Goal: Check status: Check status

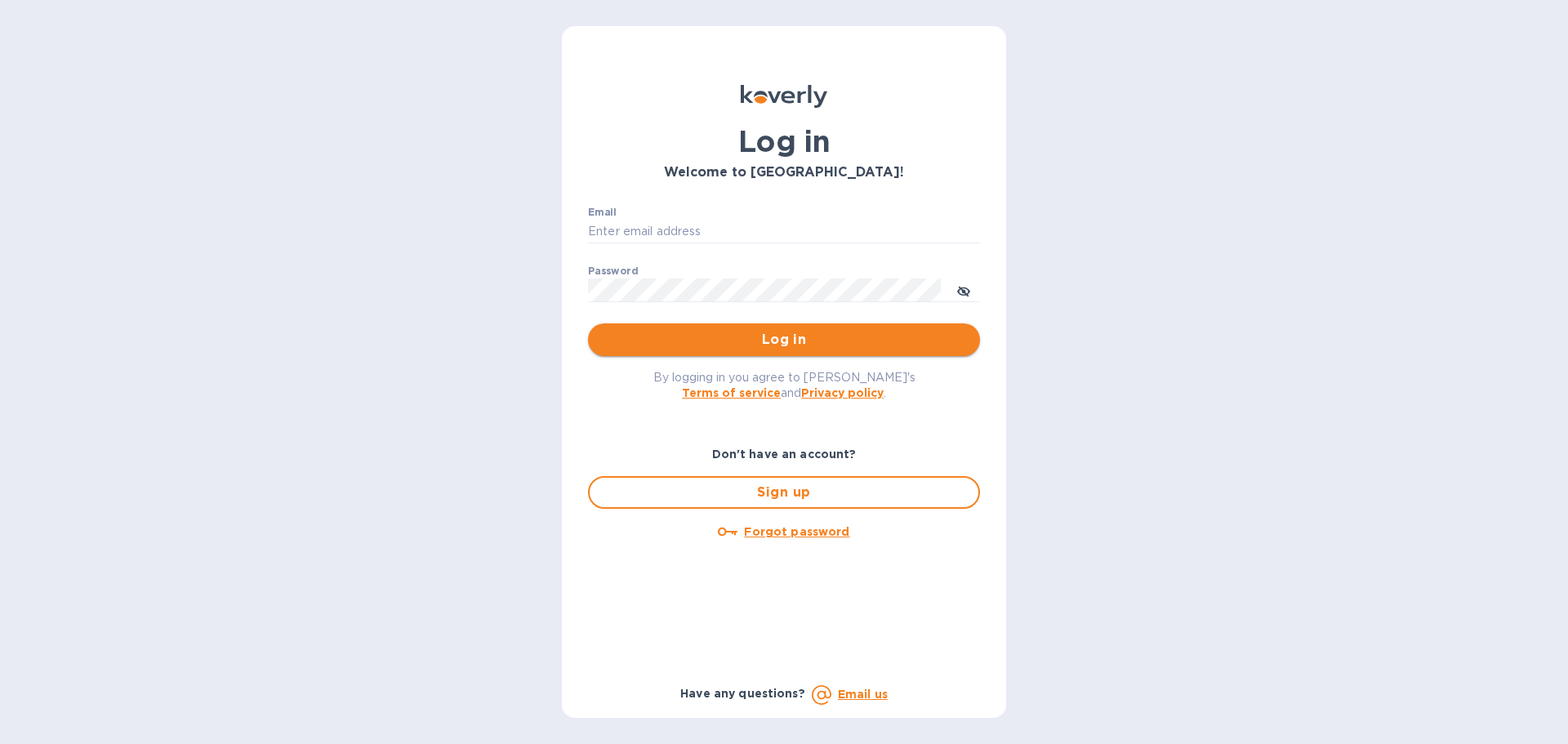
type input "[EMAIL_ADDRESS][DOMAIN_NAME]"
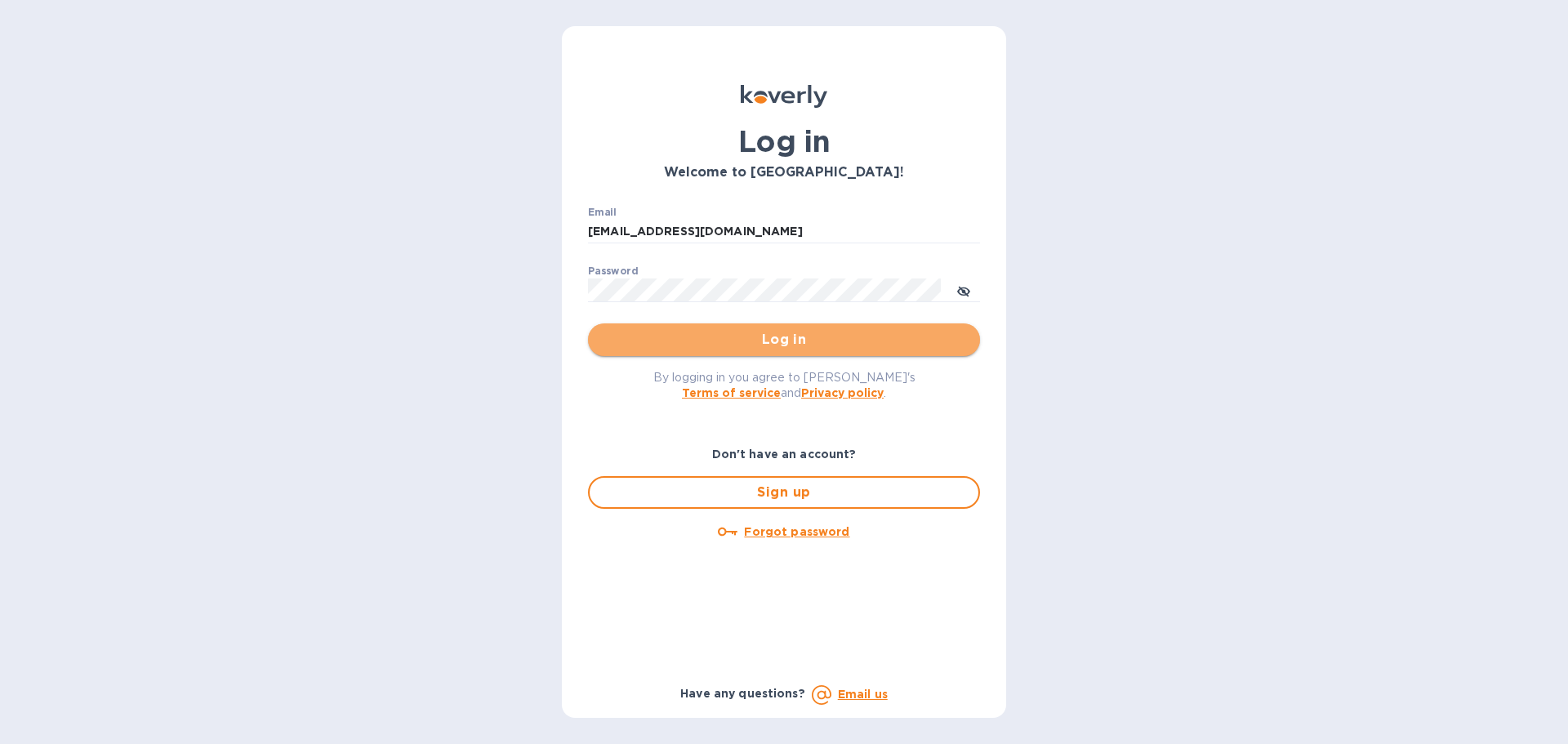
click at [765, 345] on span "Log in" at bounding box center [784, 340] width 366 height 20
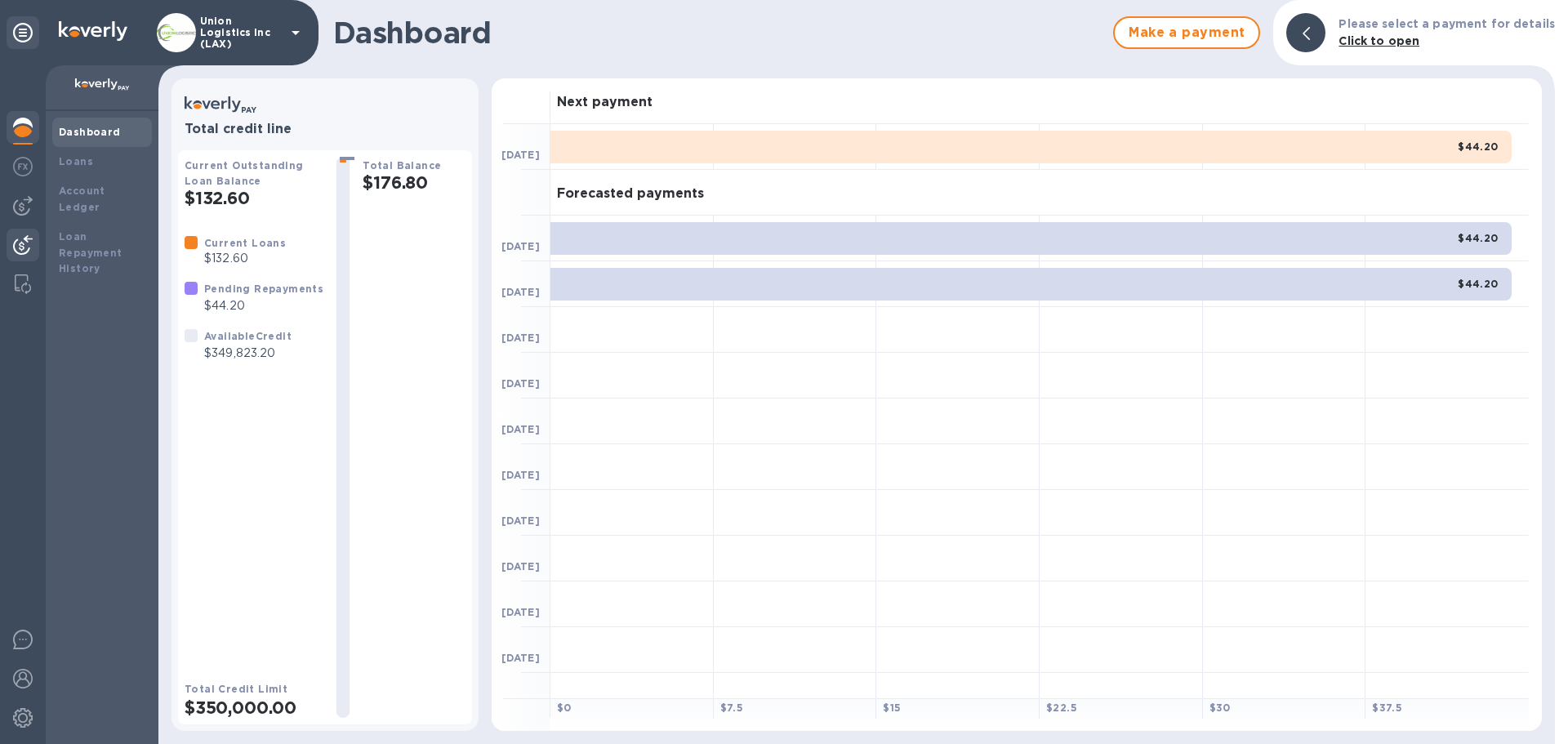
click at [21, 241] on img at bounding box center [23, 246] width 20 height 20
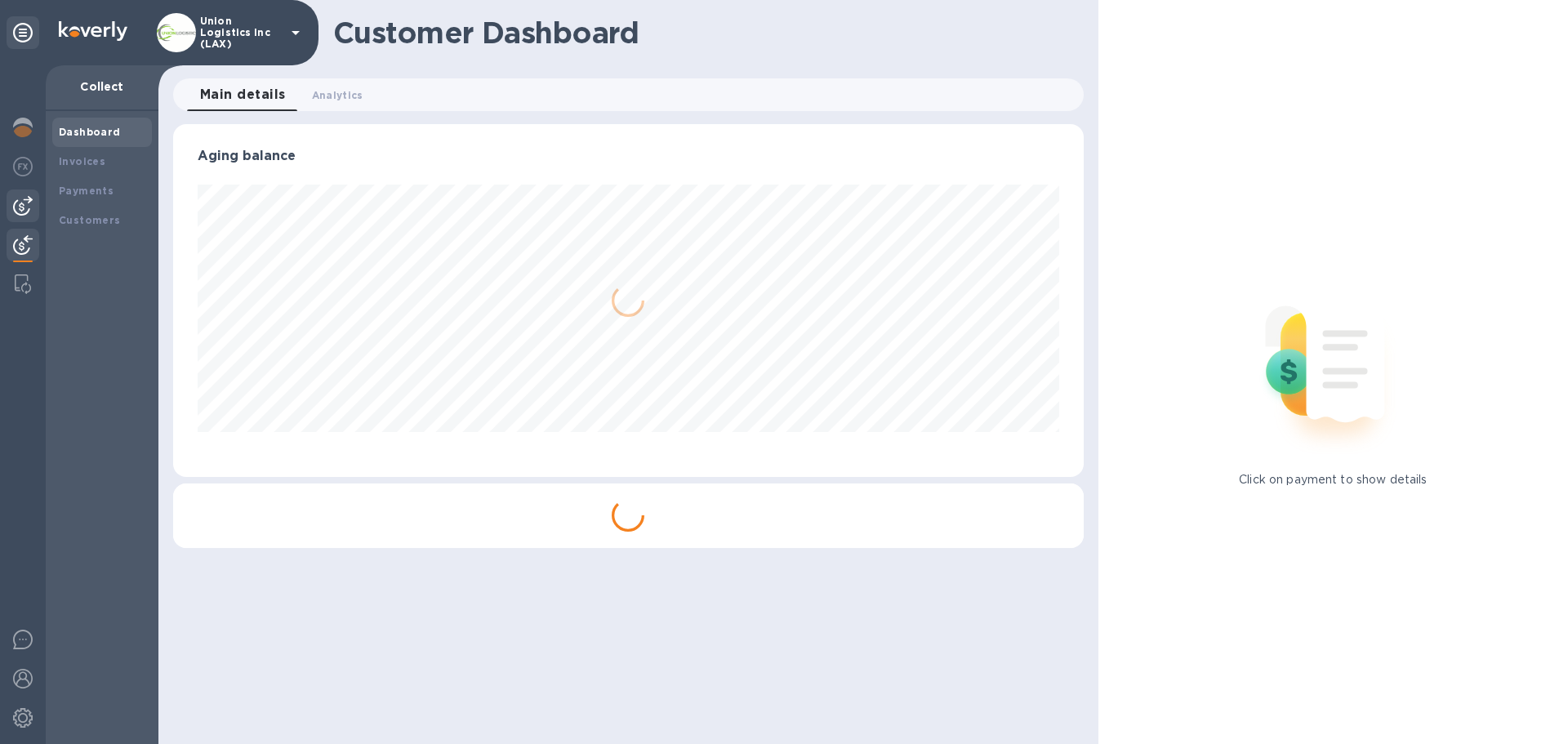
scroll to position [353, 910]
click at [86, 190] on b "Payments" at bounding box center [86, 190] width 55 height 12
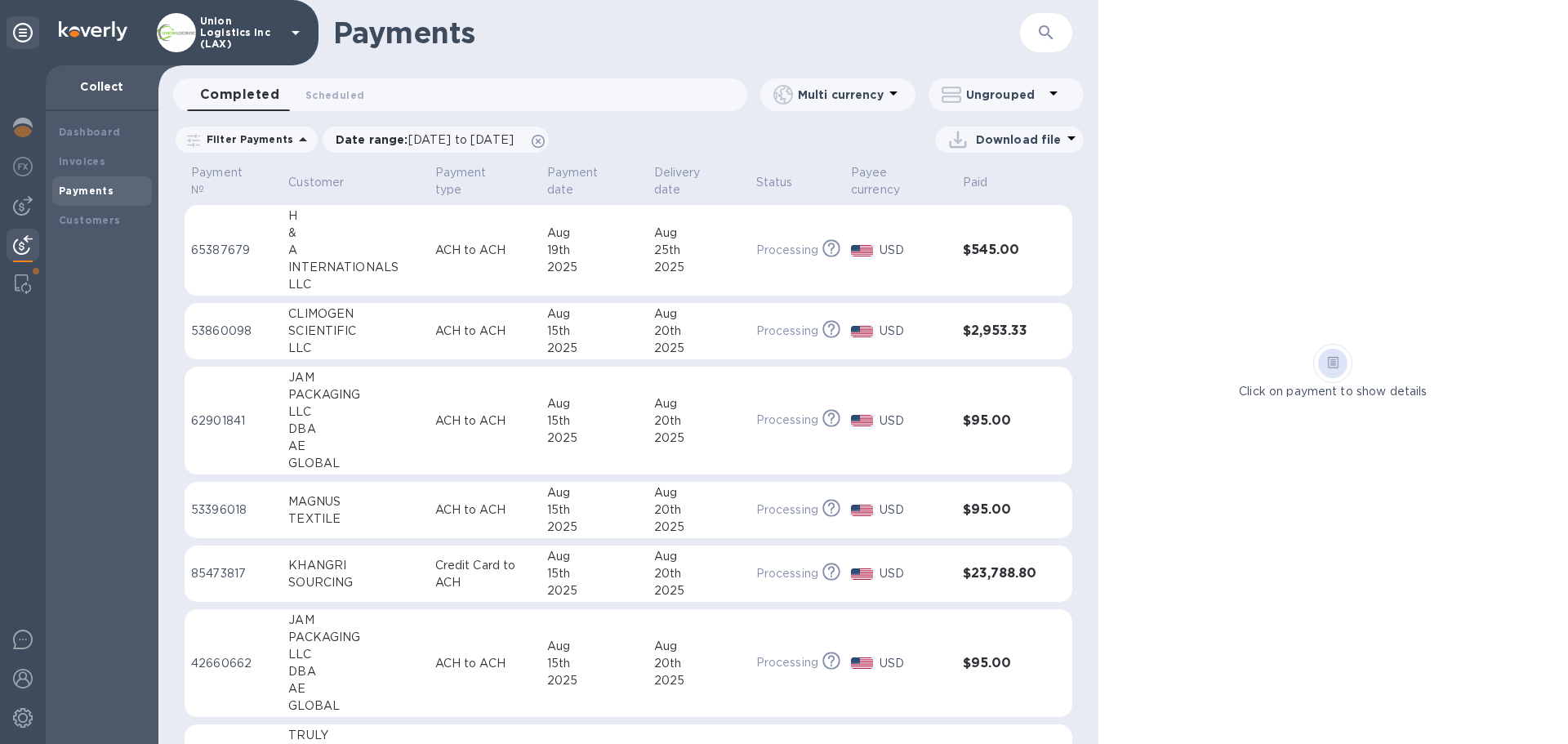
click at [388, 270] on div "INTERNATIONALS" at bounding box center [355, 267] width 133 height 17
